Goal: Task Accomplishment & Management: Contribute content

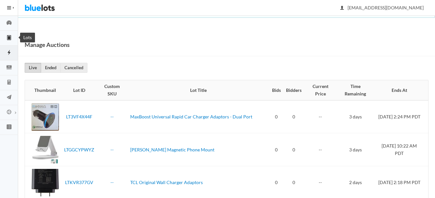
click at [10, 39] on icon "clipboard" at bounding box center [9, 37] width 3 height 5
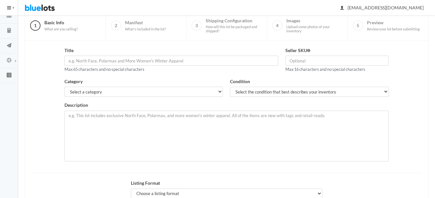
scroll to position [65, 0]
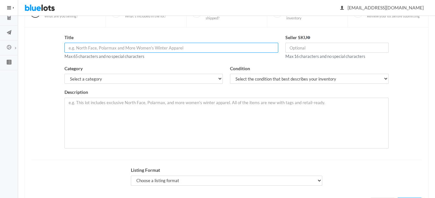
click at [164, 50] on input "text" at bounding box center [171, 48] width 214 height 10
paste input "Apple 45-Watt MagSafe 2 Laptop Charger with 3-Prong & Folding Plu"
click at [95, 47] on input "Apple 45-Watt MagSafe 2 Laptop Charger Kit A1436" at bounding box center [171, 48] width 214 height 10
type input "Apple OEM 45W MagSafe 2 Laptop Charger Kit A1436"
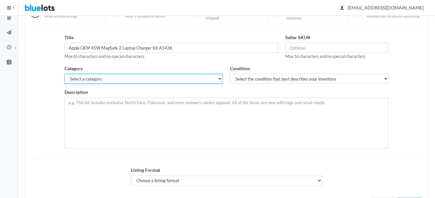
click at [105, 79] on select "Select a category Electronics Clothing, Shoes & Accessories Appliances Home & G…" at bounding box center [143, 79] width 158 height 10
select select "1"
click at [64, 74] on select "Select a category Electronics Clothing, Shoes & Accessories Appliances Home & G…" at bounding box center [143, 79] width 158 height 10
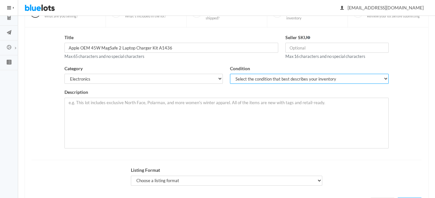
click at [263, 75] on select "Select the condition that best describes your inventory Brand New Shelf Pulls C…" at bounding box center [309, 79] width 158 height 10
select select "6"
click at [230, 74] on select "Select the condition that best describes your inventory Brand New Shelf Pulls C…" at bounding box center [309, 79] width 158 height 10
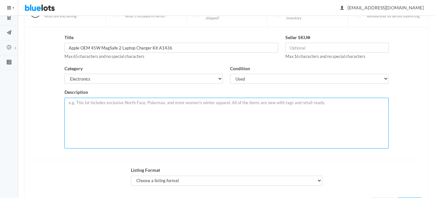
click at [195, 113] on textarea at bounding box center [226, 123] width 324 height 51
paste textarea "Apple 45-Watt MagSafe 2 Laptop Charger with 3-Prong & Folding Plug Kit (A1436)"
click at [263, 101] on textarea "Original apple brand, Lot of 30 Apple 45-Watt MagSafe 2 Laptop Charger with 3-P…" at bounding box center [226, 123] width 324 height 51
click at [305, 104] on textarea "Original apple brand, Lot of 30 Apple 45-Watt MagSafe 2 Laptop Charger with 3-P…" at bounding box center [226, 123] width 324 height 51
paste textarea "45-Watt Power Output: Delivers fast, efficient charging for compatible MacBook …"
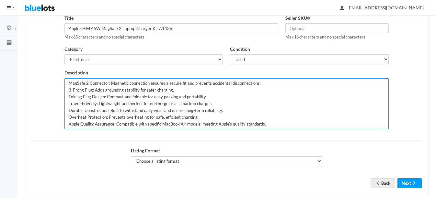
scroll to position [95, 0]
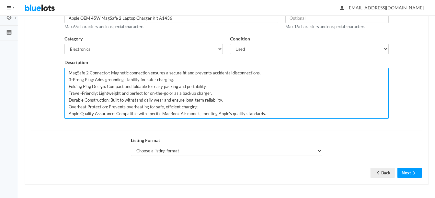
type textarea "Original apple brand, Lot of 30 Apple 45-Watt MagSafe 2 Laptop Charger with 3-P…"
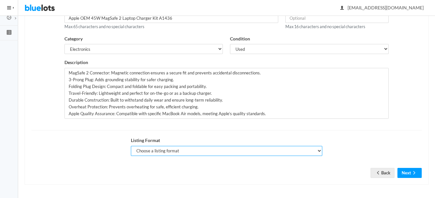
click at [164, 149] on select "Choose a listing format Auction Buy Now" at bounding box center [227, 151] width 192 height 10
select select "true"
click at [131, 146] on select "Choose a listing format Auction Buy Now" at bounding box center [227, 151] width 192 height 10
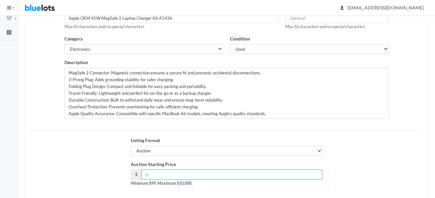
click at [171, 174] on input "number" at bounding box center [231, 175] width 181 height 10
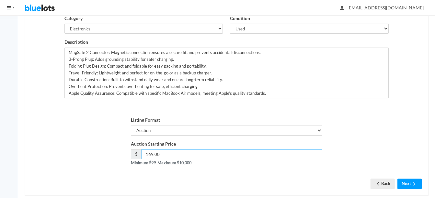
scroll to position [126, 0]
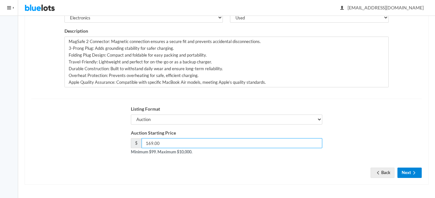
type input "169.00"
click at [416, 171] on icon "arrow forward" at bounding box center [414, 172] width 6 height 5
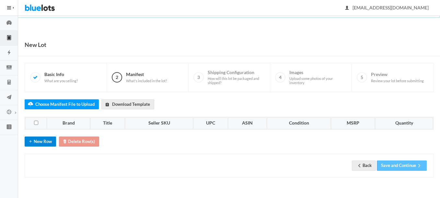
click at [44, 141] on button "New Row" at bounding box center [40, 142] width 31 height 10
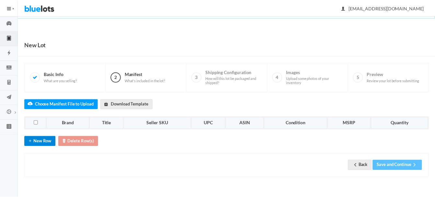
scroll to position [5, 0]
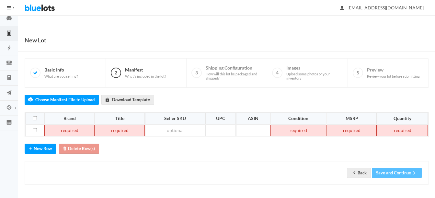
click at [60, 129] on td at bounding box center [69, 131] width 50 height 12
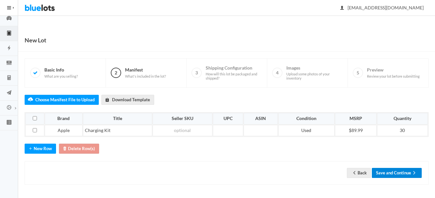
click at [399, 168] on button "Save and Continue" at bounding box center [397, 173] width 50 height 10
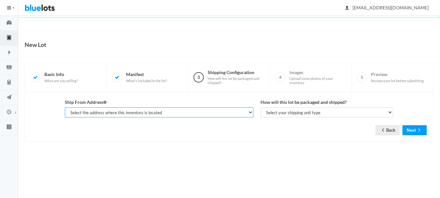
click at [154, 112] on select "Select the address where this inventory is located Premier Liquidatores, [STREE…" at bounding box center [159, 112] width 188 height 10
select select "25095"
click at [65, 107] on select "Select the address where this inventory is located Premier Liquidatores, [STREE…" at bounding box center [159, 112] width 188 height 10
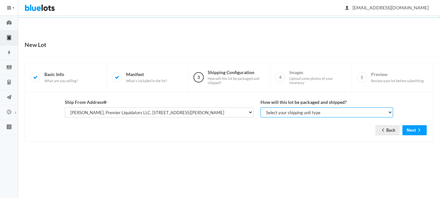
click at [286, 112] on select "Select your shipping unit type Parcel Pallet Truckload" at bounding box center [326, 112] width 132 height 10
select select "parcel"
click at [260, 107] on select "Select your shipping unit type Parcel Pallet Truckload" at bounding box center [326, 112] width 132 height 10
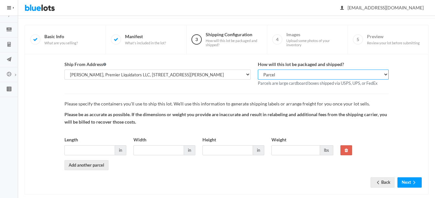
scroll to position [48, 0]
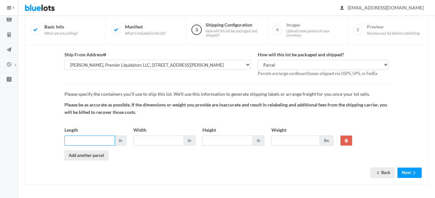
click at [106, 141] on input "Length" at bounding box center [89, 141] width 51 height 10
type input "10"
type input "12"
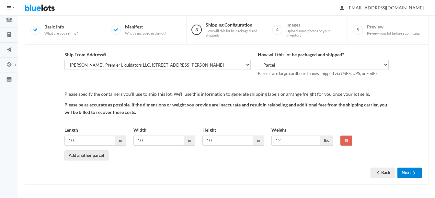
click at [414, 169] on button "Next" at bounding box center [409, 173] width 24 height 10
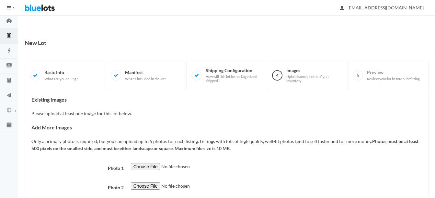
scroll to position [32, 0]
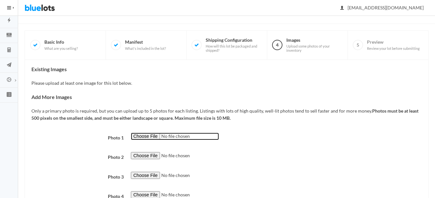
click at [147, 137] on input "file" at bounding box center [175, 136] width 88 height 7
click at [141, 134] on input "file" at bounding box center [175, 136] width 88 height 7
click at [146, 132] on div "Existing Images Please upload at least one image for this lot below. Add More I…" at bounding box center [226, 156] width 390 height 181
click at [149, 136] on input "file" at bounding box center [175, 136] width 88 height 7
type input "C:\fakepath\shopping (1).jpg"
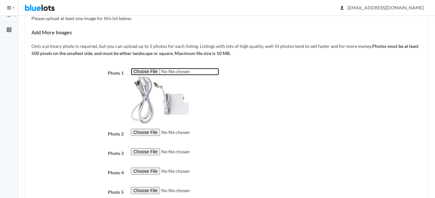
scroll to position [129, 0]
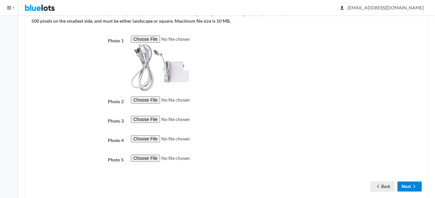
click at [413, 187] on icon "arrow forward" at bounding box center [414, 186] width 6 height 5
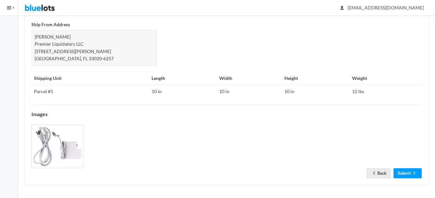
scroll to position [301, 0]
click at [409, 172] on link "Submit" at bounding box center [407, 173] width 28 height 10
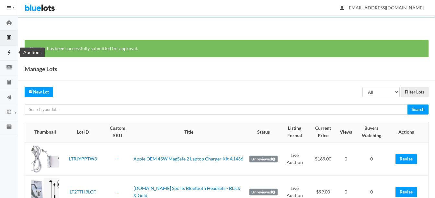
click at [5, 51] on icon "flash" at bounding box center [9, 53] width 18 height 6
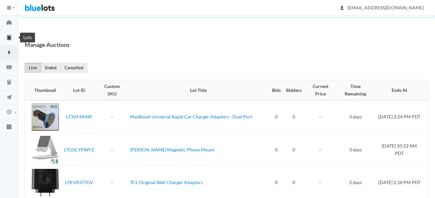
click at [7, 38] on icon "clipboard" at bounding box center [9, 38] width 18 height 6
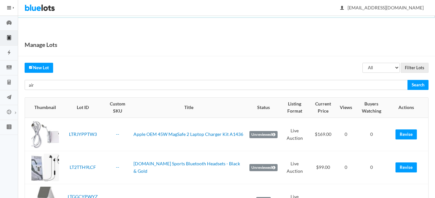
type input "air"
click at [407, 80] on input "Search" at bounding box center [417, 85] width 21 height 10
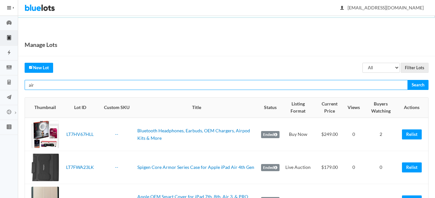
click at [99, 86] on input "air" at bounding box center [216, 85] width 383 height 10
type input "AIRDISTINC"
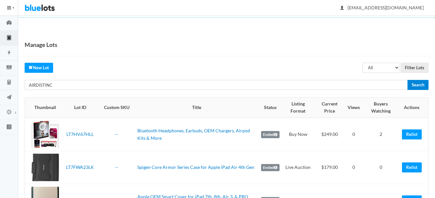
click at [415, 87] on input "Search" at bounding box center [417, 85] width 21 height 10
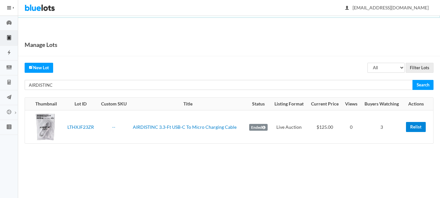
click at [419, 130] on link "Relist" at bounding box center [416, 127] width 20 height 10
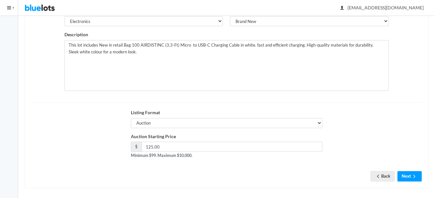
scroll to position [126, 0]
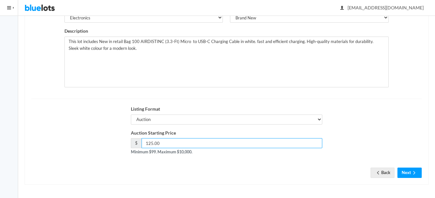
click at [174, 141] on input "125.00" at bounding box center [231, 143] width 181 height 10
type input "1"
type input "99"
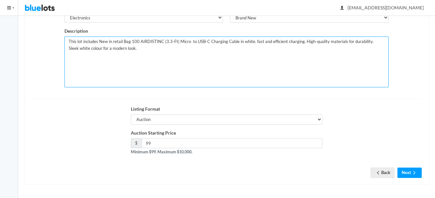
click at [138, 41] on textarea "This lot includes New in retail Bag 100 AIRDISTINC (3.3-Ft) Micro to USB-C Char…" at bounding box center [226, 62] width 324 height 51
type textarea "This lot includes New in retail Bag 105 AIRDISTINC (3.3-Ft) Micro to USB-C Char…"
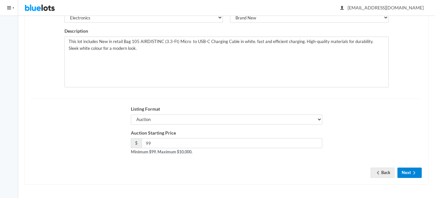
click at [410, 176] on button "Next" at bounding box center [409, 173] width 24 height 10
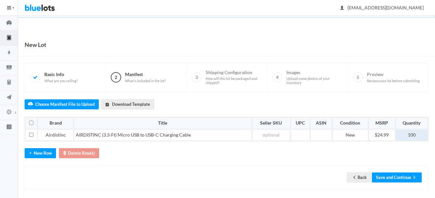
click at [420, 132] on td "100" at bounding box center [411, 135] width 32 height 12
click at [405, 176] on button "Save and Continue" at bounding box center [397, 178] width 50 height 10
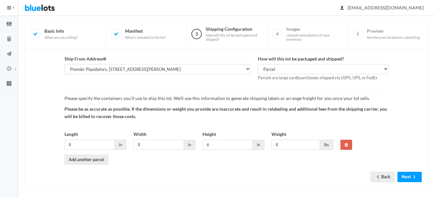
scroll to position [48, 0]
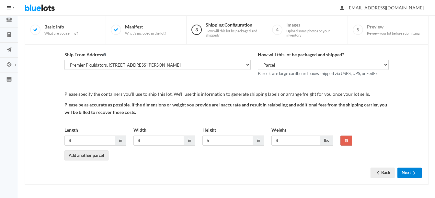
click at [416, 171] on icon "arrow forward" at bounding box center [414, 172] width 6 height 5
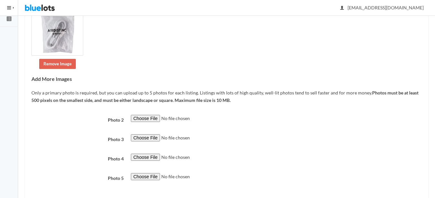
scroll to position [129, 0]
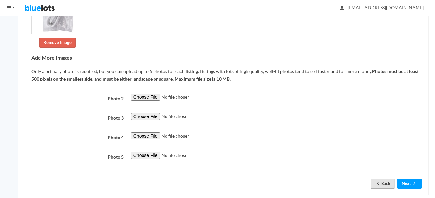
click at [385, 183] on link "Back" at bounding box center [382, 184] width 24 height 10
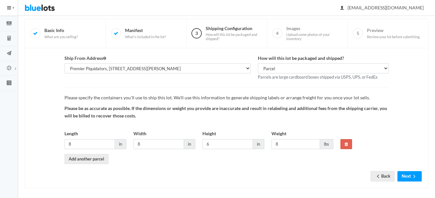
scroll to position [48, 0]
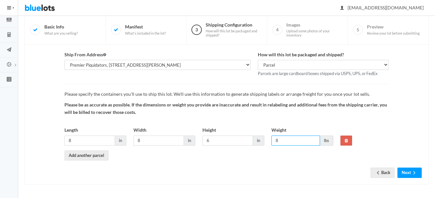
click at [298, 141] on input "8" at bounding box center [295, 141] width 49 height 10
type input "7"
click at [410, 174] on button "Next" at bounding box center [409, 173] width 24 height 10
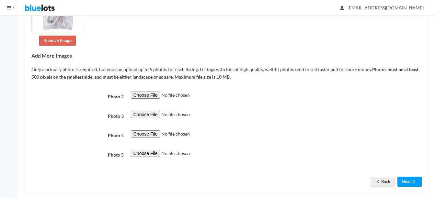
scroll to position [140, 0]
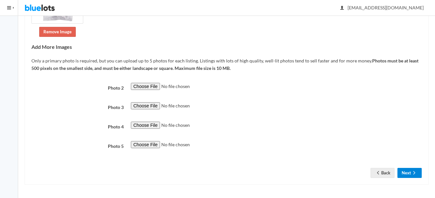
click at [412, 172] on icon "arrow forward" at bounding box center [414, 172] width 6 height 5
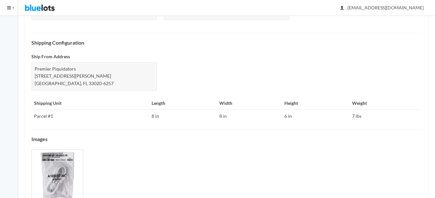
scroll to position [280, 0]
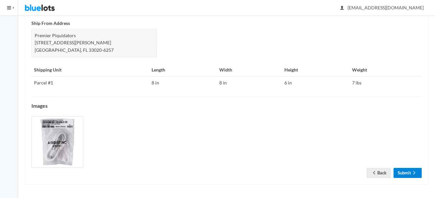
click at [410, 173] on link "Submit" at bounding box center [407, 173] width 28 height 10
